Goal: Task Accomplishment & Management: Manage account settings

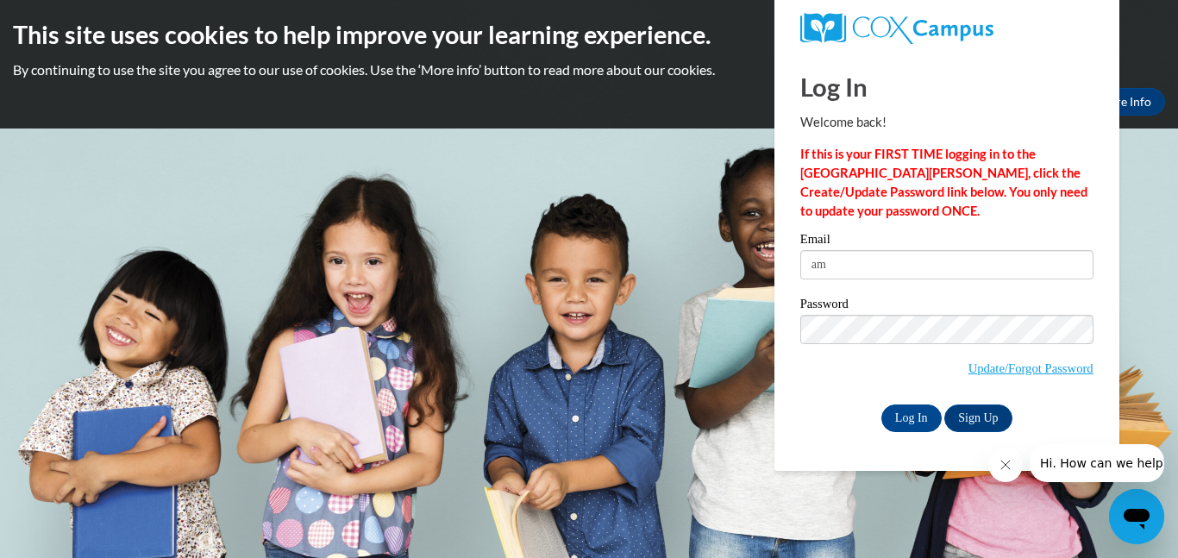
type input "a"
click at [1066, 369] on link "Update/Forgot Password" at bounding box center [1030, 368] width 125 height 14
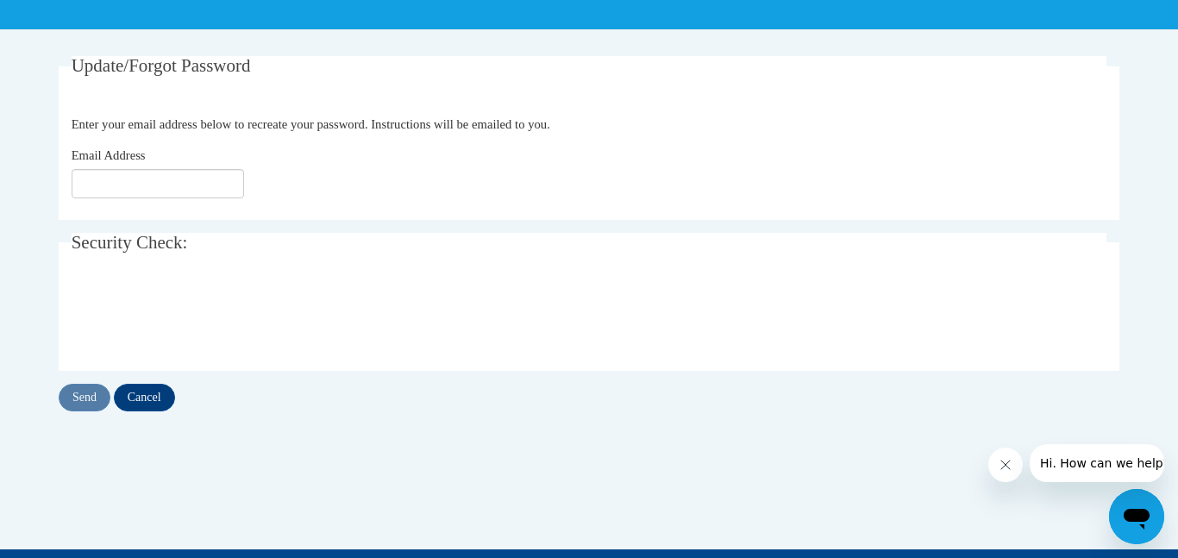
scroll to position [293, 0]
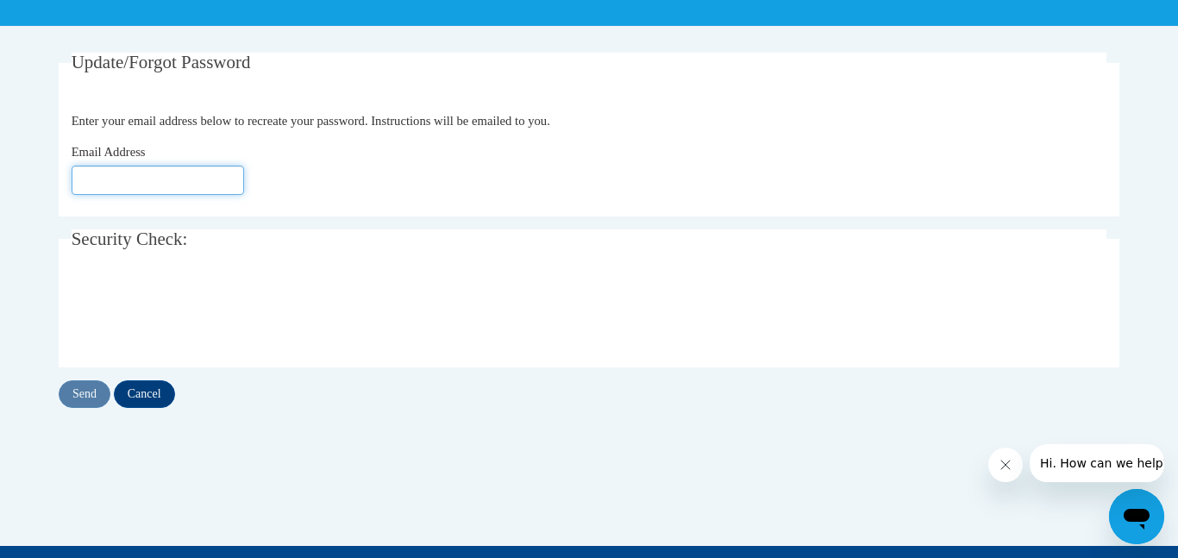
click at [80, 178] on input "Email Address" at bounding box center [158, 180] width 172 height 29
type input "[EMAIL_ADDRESS][DOMAIN_NAME]"
click at [89, 403] on input "Send" at bounding box center [85, 394] width 52 height 28
